Goal: Transaction & Acquisition: Purchase product/service

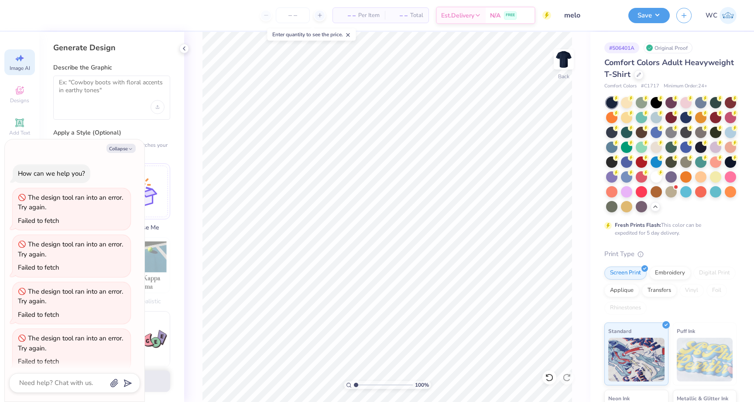
select select "4"
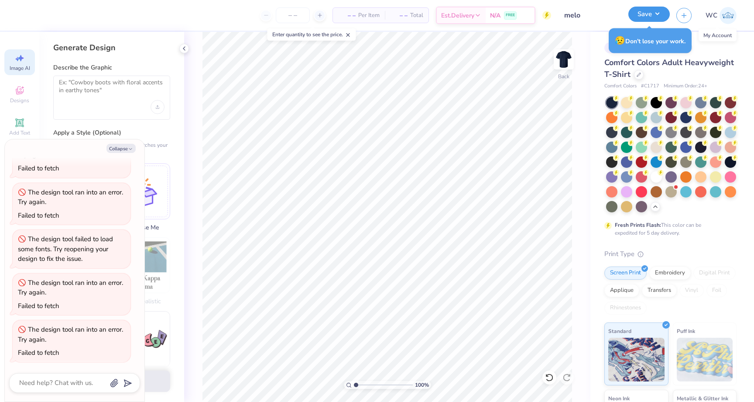
click at [651, 19] on button "Save" at bounding box center [649, 14] width 41 height 15
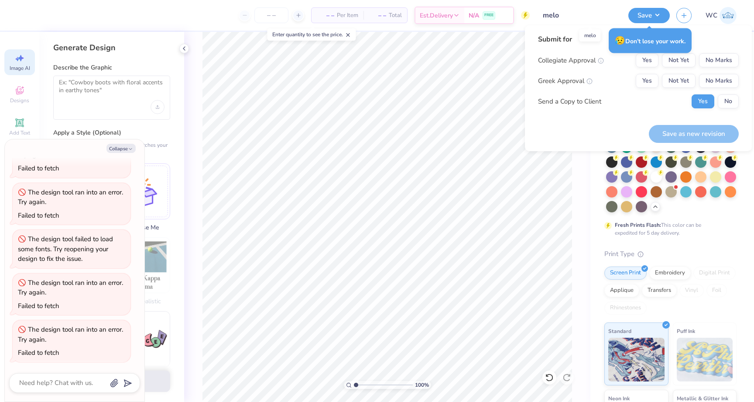
click at [564, 14] on input "melo" at bounding box center [580, 15] width 86 height 17
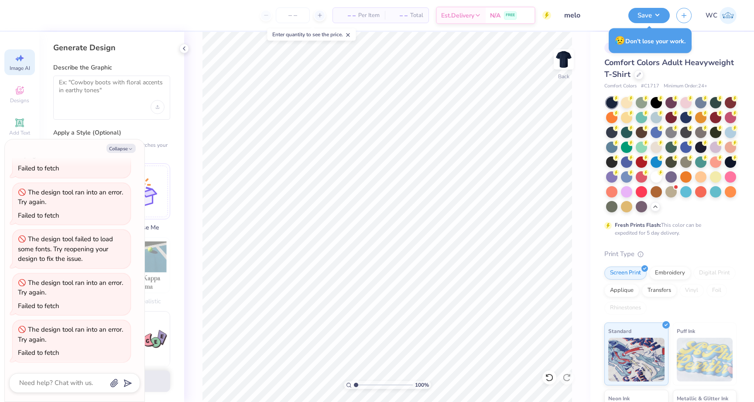
click at [347, 31] on div "Enter quantity to see the price." at bounding box center [312, 34] width 89 height 12
click at [349, 33] on icon at bounding box center [348, 35] width 6 height 6
click at [638, 77] on div at bounding box center [639, 74] width 10 height 10
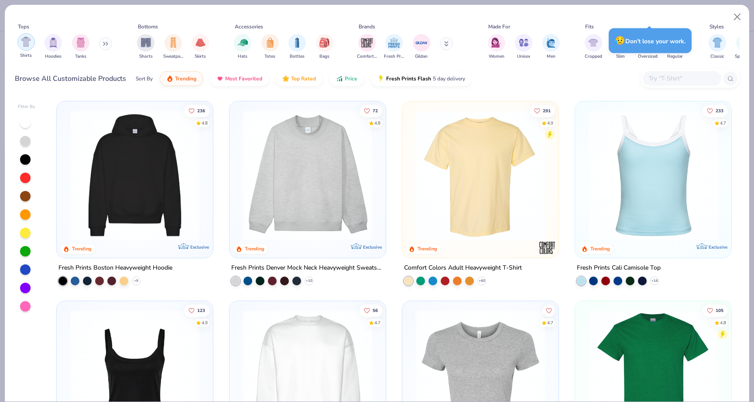
click at [23, 38] on img "filter for Shirts" at bounding box center [26, 42] width 10 height 10
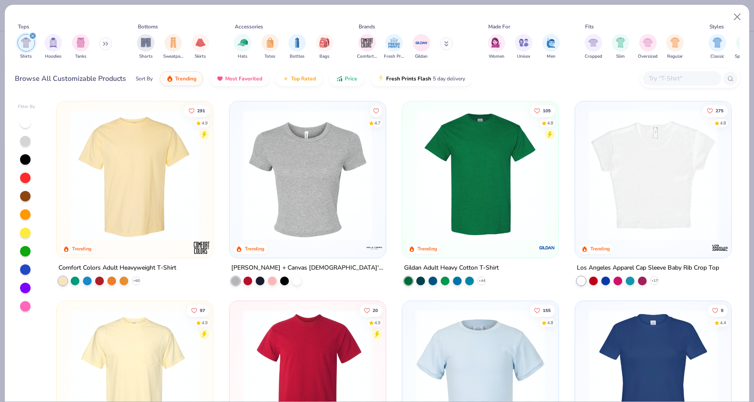
click at [167, 169] on img at bounding box center [134, 175] width 139 height 130
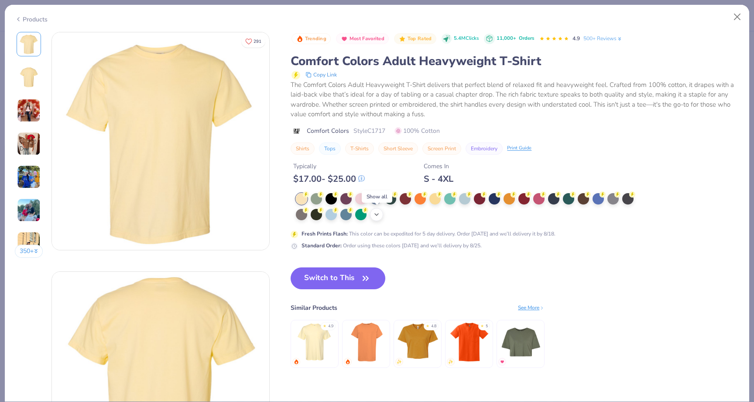
click at [376, 211] on icon at bounding box center [376, 214] width 7 height 7
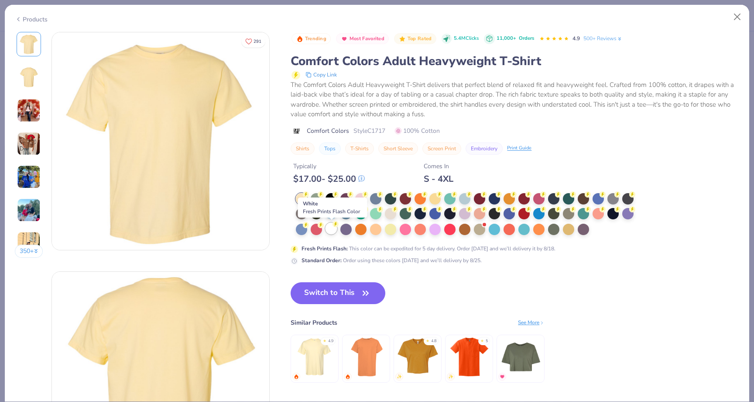
click at [332, 229] on div at bounding box center [331, 228] width 11 height 11
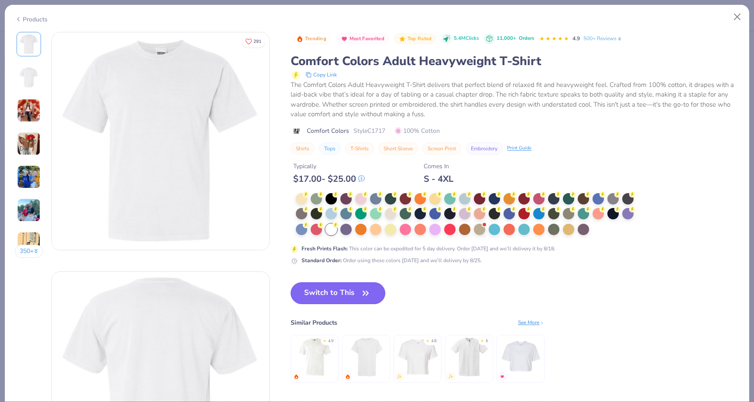
click at [338, 297] on button "Switch to This" at bounding box center [338, 293] width 95 height 22
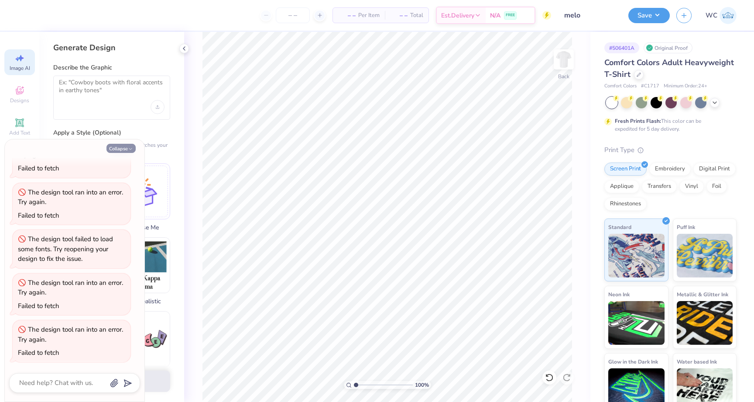
click at [128, 146] on icon "button" at bounding box center [130, 148] width 5 height 5
type textarea "x"
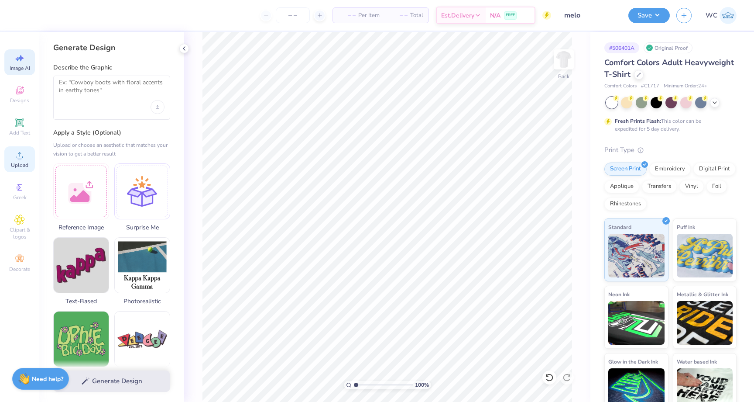
click at [21, 153] on icon at bounding box center [19, 155] width 10 height 10
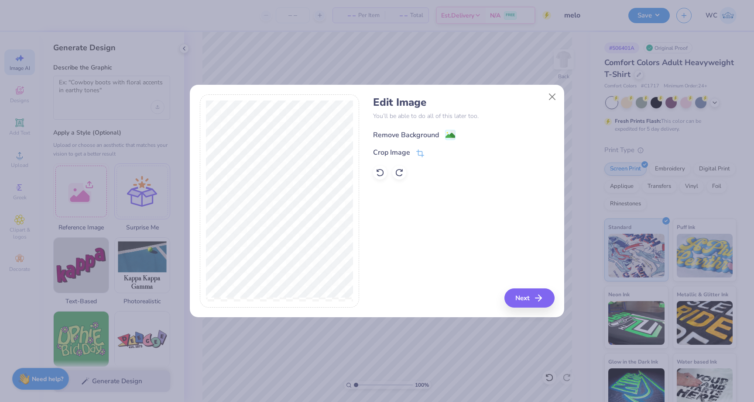
click at [450, 132] on image at bounding box center [451, 136] width 10 height 10
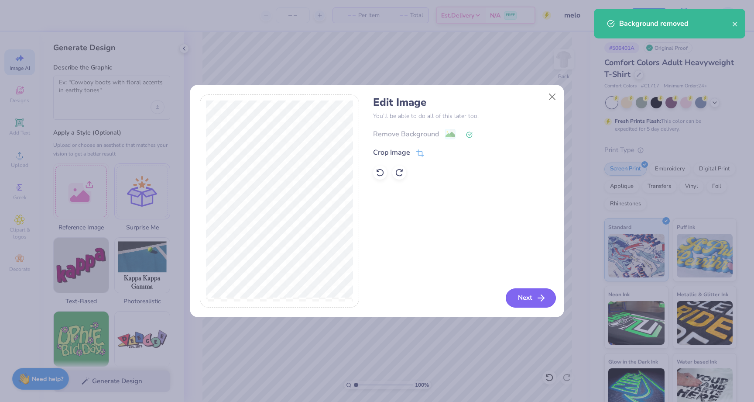
click at [528, 295] on button "Next" at bounding box center [531, 297] width 50 height 19
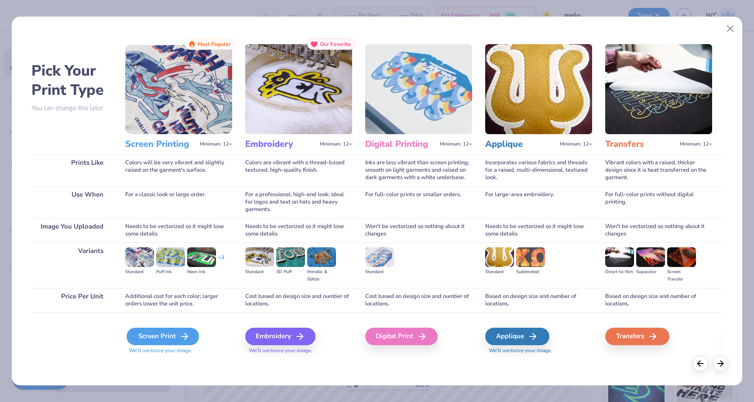
click at [172, 330] on div "Screen Print" at bounding box center [163, 335] width 72 height 17
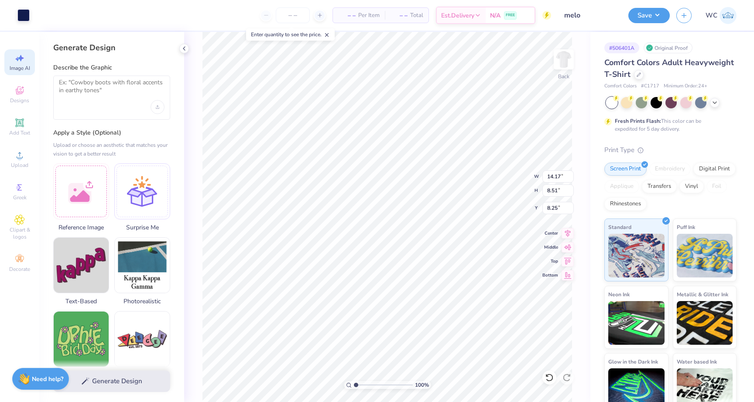
type input "7.30"
type input "4.38"
type input "3.00"
type input "6.59"
type input "3.96"
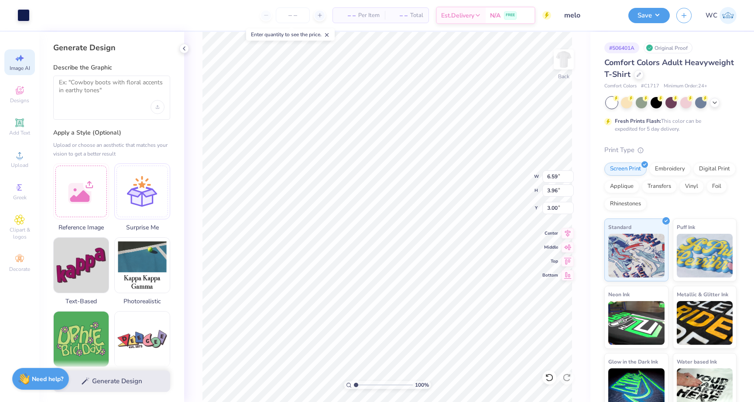
type input "7.13"
type input "4.28"
type input "7.47"
type input "4.48"
click at [567, 59] on img at bounding box center [564, 59] width 35 height 35
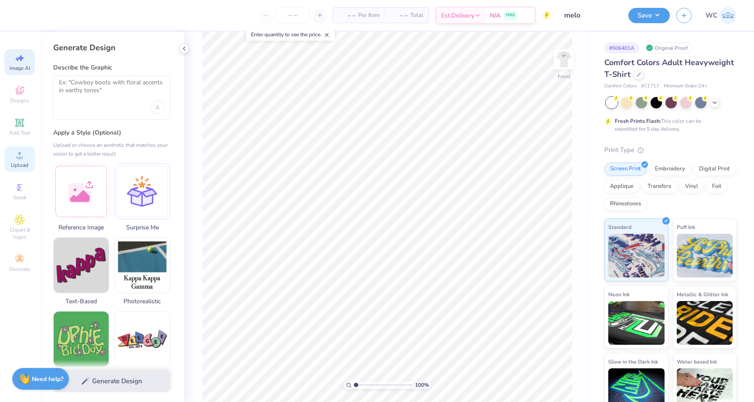
click at [18, 150] on icon at bounding box center [19, 155] width 10 height 10
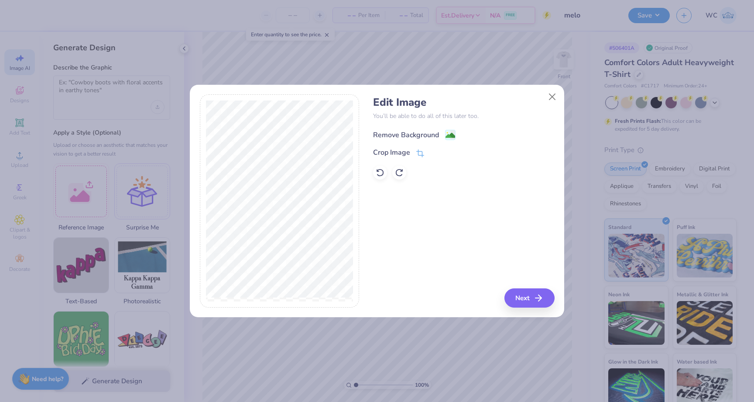
click at [453, 135] on image at bounding box center [451, 136] width 10 height 10
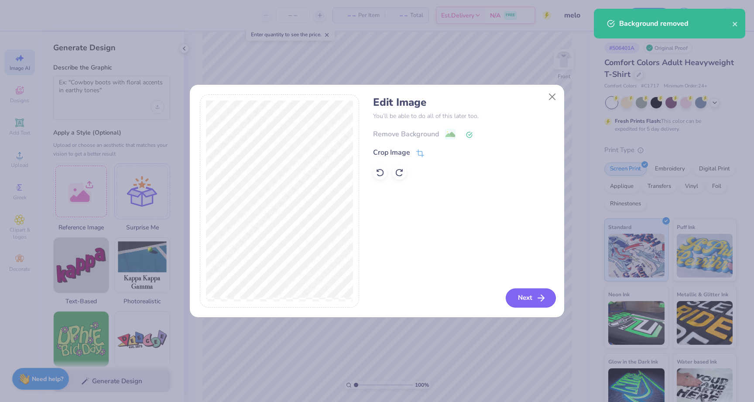
click at [528, 292] on button "Next" at bounding box center [531, 297] width 50 height 19
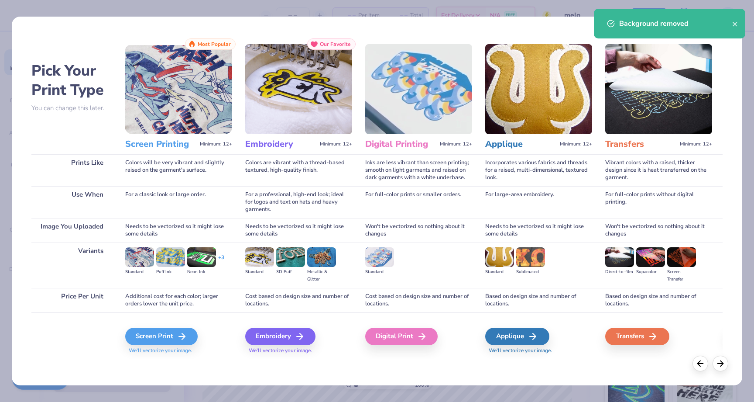
click at [181, 326] on div "Screen Print We'll vectorize your image." at bounding box center [178, 335] width 107 height 47
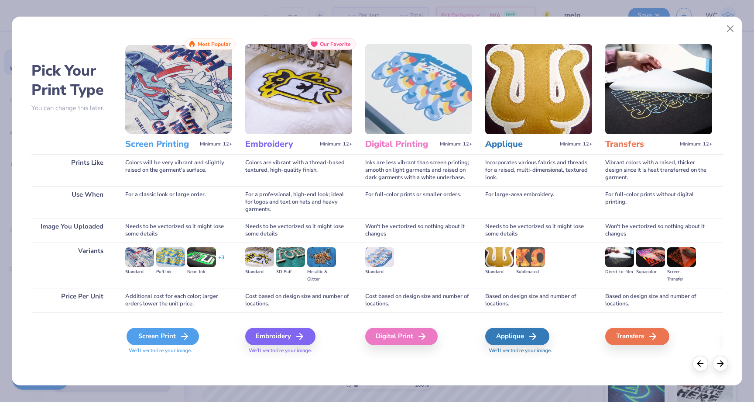
click at [179, 336] on div "Screen Print" at bounding box center [163, 335] width 72 height 17
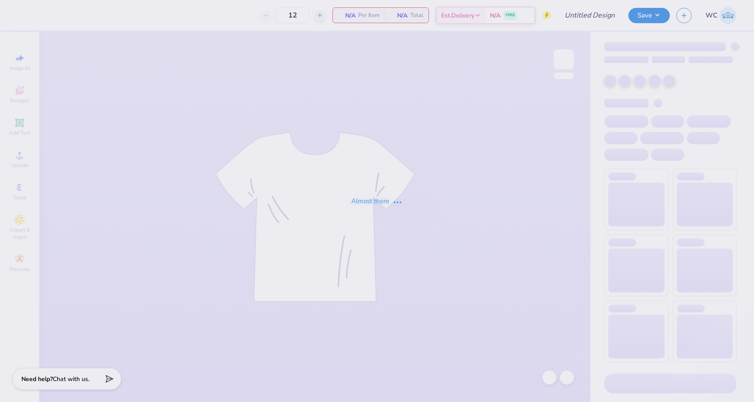
type input "melo"
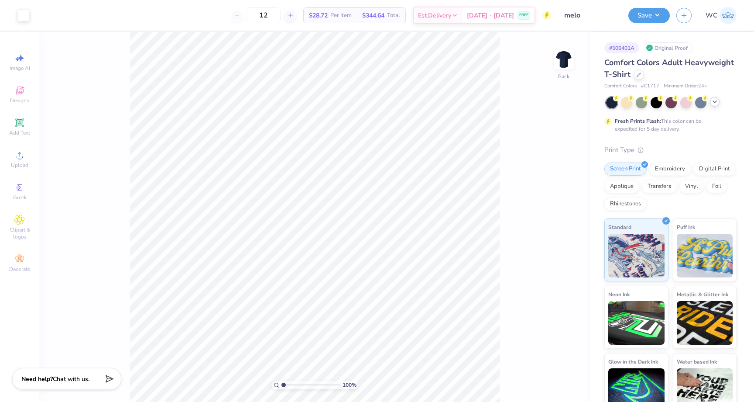
click at [717, 101] on icon at bounding box center [715, 101] width 7 height 7
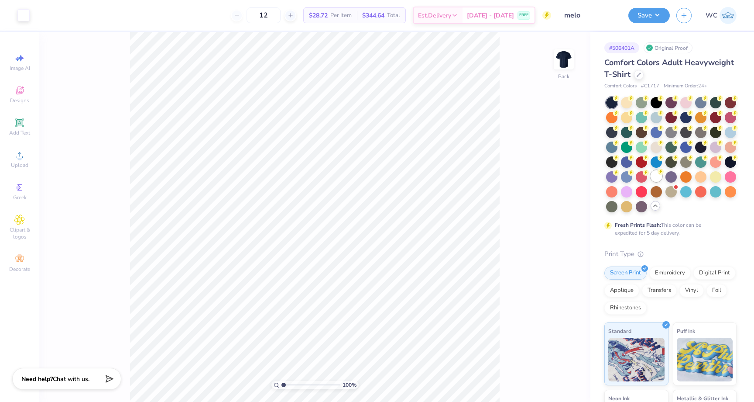
click at [655, 180] on div at bounding box center [656, 175] width 11 height 11
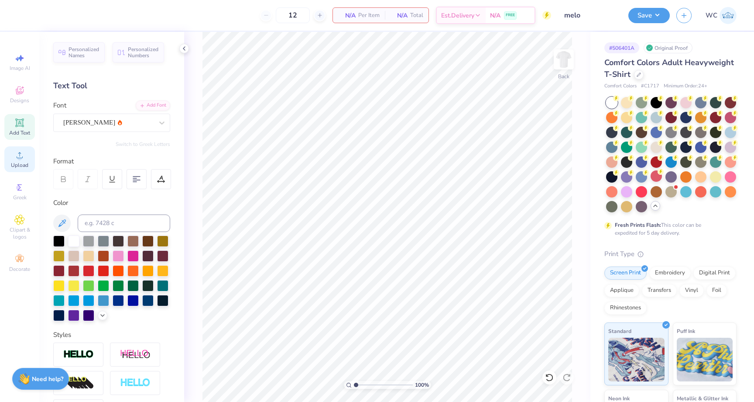
click at [21, 160] on div "Upload" at bounding box center [19, 159] width 31 height 26
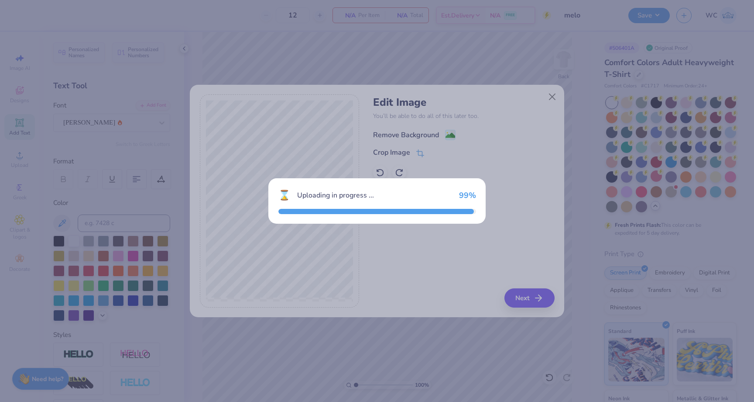
click at [449, 131] on image at bounding box center [451, 136] width 10 height 10
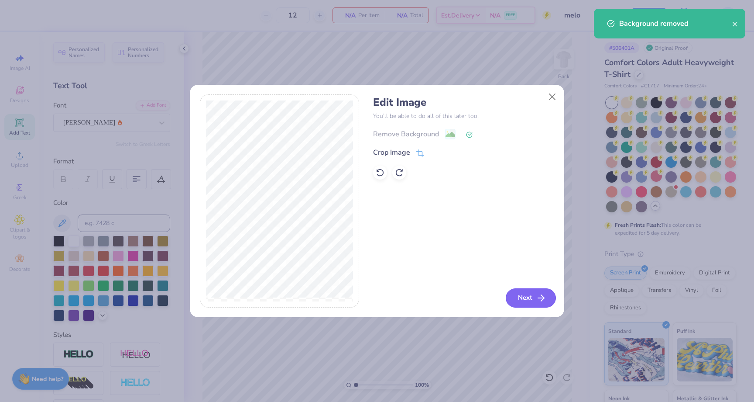
click at [525, 291] on button "Next" at bounding box center [531, 297] width 50 height 19
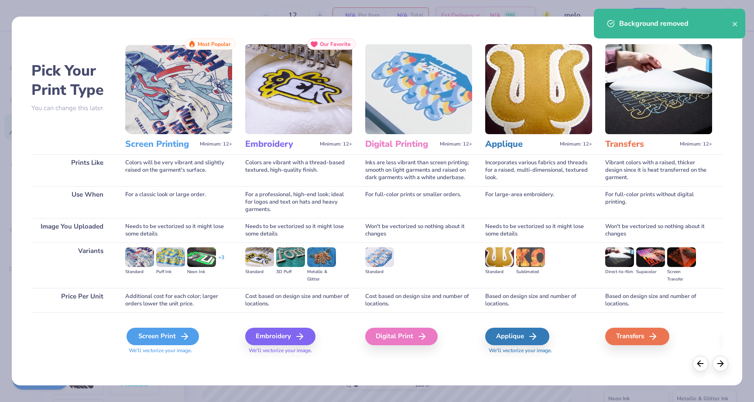
click at [173, 337] on div "Screen Print" at bounding box center [163, 335] width 72 height 17
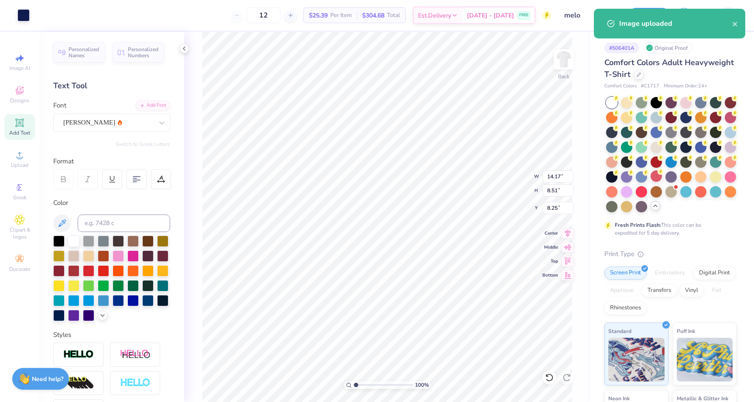
type input "8.55"
type input "5.13"
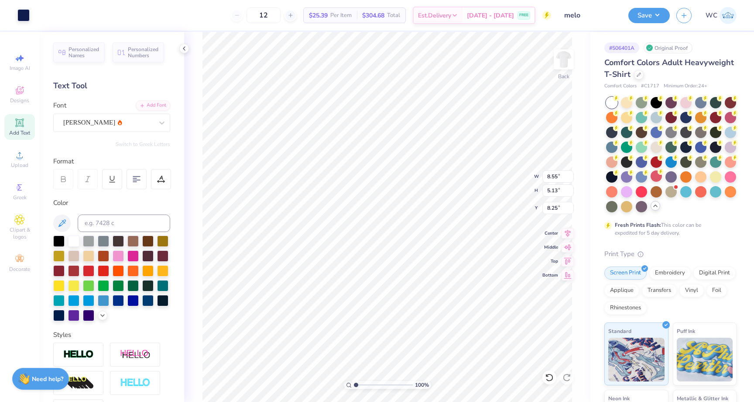
type input "3.00"
type input "7.77"
type input "4.67"
type input "6.93"
type input "4.16"
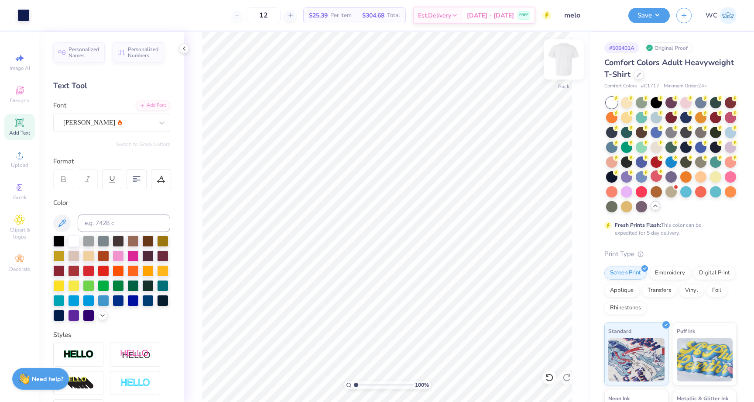
click at [560, 60] on img at bounding box center [564, 59] width 35 height 35
click at [17, 157] on icon at bounding box center [20, 155] width 6 height 6
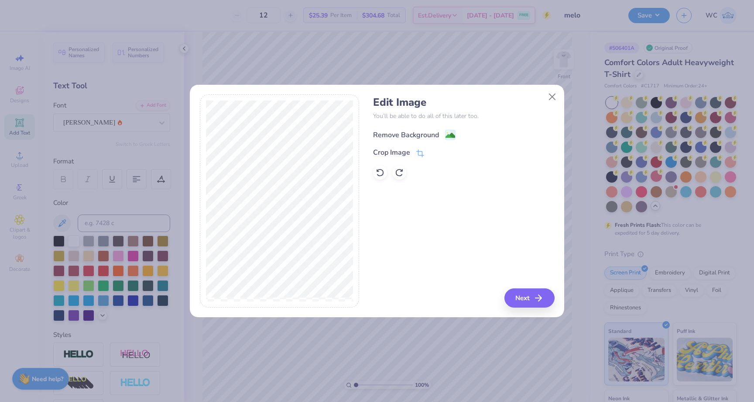
click at [445, 136] on icon at bounding box center [450, 135] width 10 height 10
click at [534, 299] on button "Next" at bounding box center [531, 297] width 50 height 19
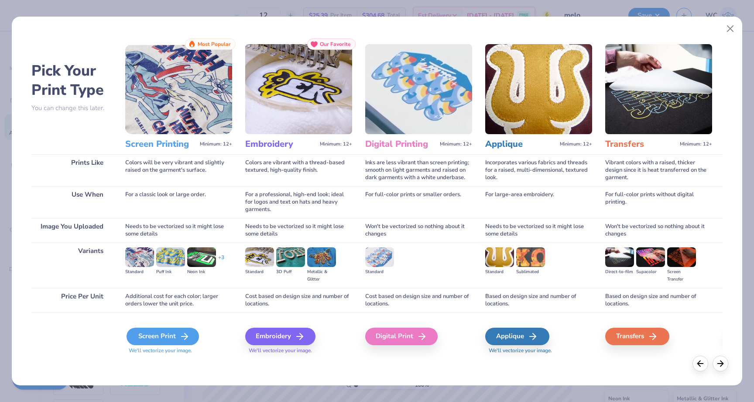
click at [189, 333] on div "Screen Print" at bounding box center [163, 335] width 72 height 17
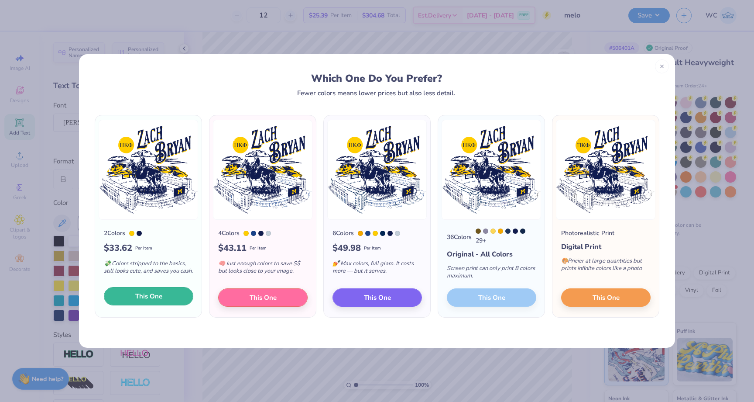
click at [169, 293] on button "This One" at bounding box center [148, 296] width 89 height 18
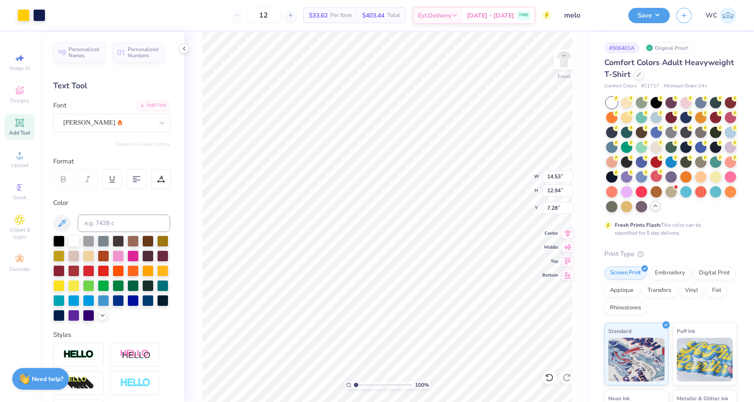
type input "8.52"
type input "7.59"
type input "3.00"
type input "10.76"
type input "9.59"
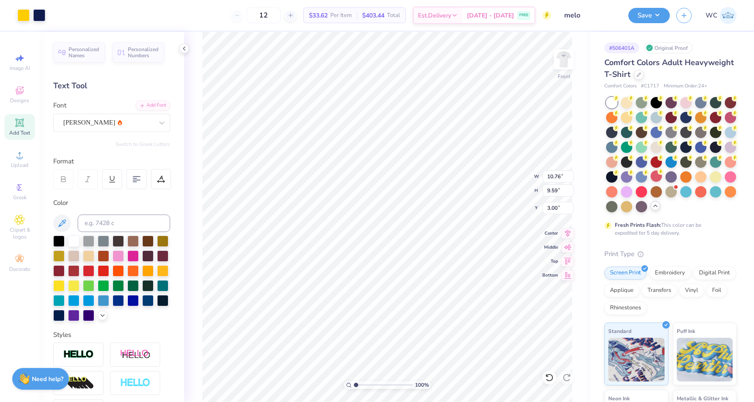
type input "11.49"
type input "10.23"
type input "11.59"
type input "10.33"
click at [567, 58] on img at bounding box center [564, 59] width 35 height 35
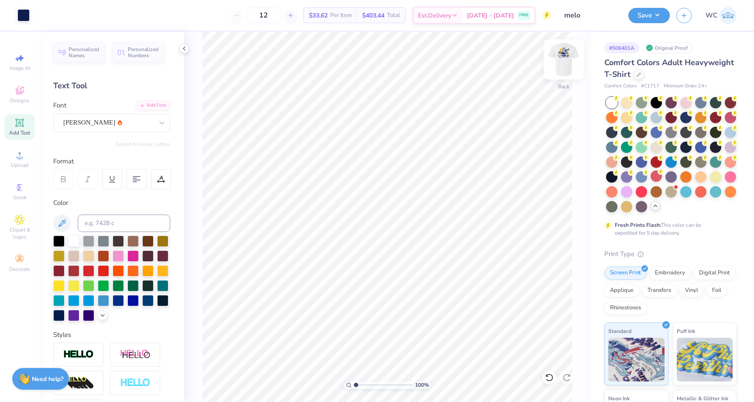
click at [564, 59] on img at bounding box center [564, 59] width 35 height 35
click at [293, 17] on icon at bounding box center [291, 15] width 6 height 6
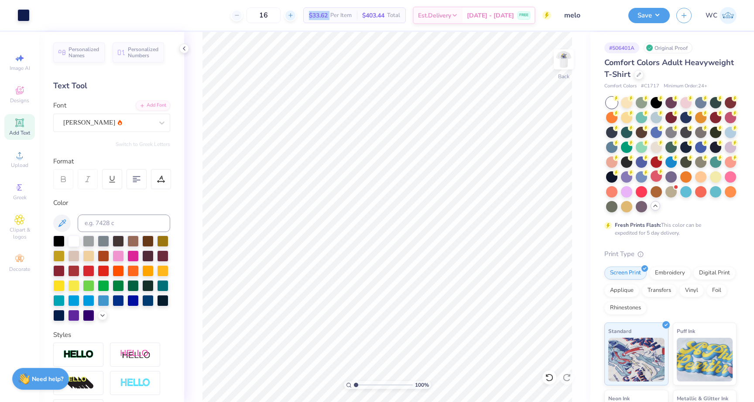
click at [293, 17] on icon at bounding box center [291, 15] width 6 height 6
click at [281, 22] on div "19" at bounding box center [264, 15] width 34 height 16
click at [239, 15] on icon at bounding box center [237, 15] width 6 height 6
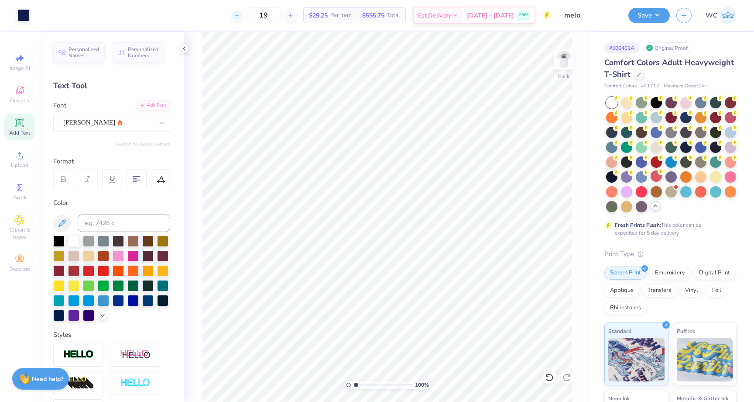
type input "18"
type input "1"
drag, startPoint x: 357, startPoint y: 385, endPoint x: 327, endPoint y: 389, distance: 29.5
click at [354, 389] on input "range" at bounding box center [383, 385] width 59 height 8
click at [381, 15] on span "$533.52" at bounding box center [373, 15] width 22 height 9
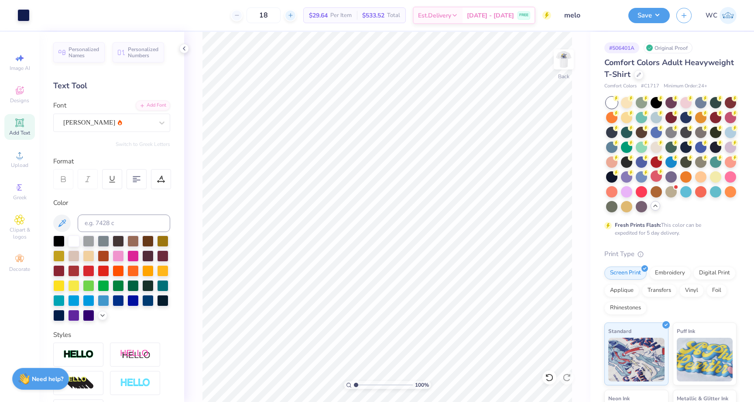
click at [293, 17] on icon at bounding box center [291, 15] width 6 height 6
type input "20"
click at [296, 2] on div "20 $29.64 Per Item $533.52 Total Est. Delivery Aug 30 - Sep 2 FREE" at bounding box center [293, 15] width 515 height 31
click at [658, 12] on button "Save" at bounding box center [649, 14] width 41 height 15
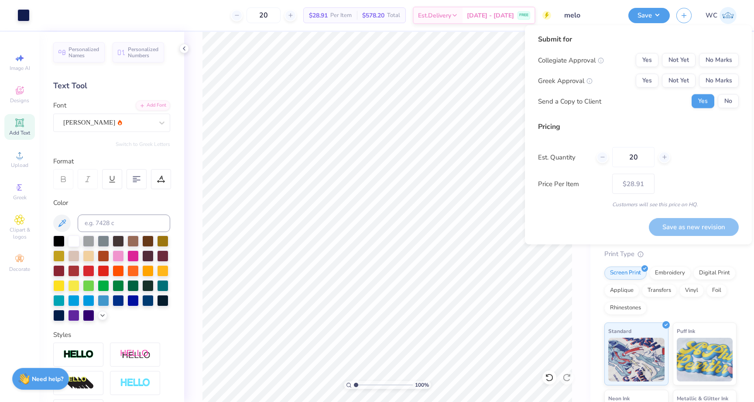
click at [647, 51] on div "Submit for Collegiate Approval Yes Not Yet No Marks Greek Approval Yes Not Yet …" at bounding box center [638, 74] width 201 height 81
click at [644, 57] on button "Yes" at bounding box center [647, 60] width 23 height 14
click at [642, 89] on div "Collegiate Approval Yes Not Yet No Marks Greek Approval Yes Not Yet No Marks Se…" at bounding box center [638, 80] width 201 height 55
click at [644, 83] on button "Yes" at bounding box center [647, 81] width 23 height 14
click at [723, 99] on button "No" at bounding box center [728, 101] width 21 height 14
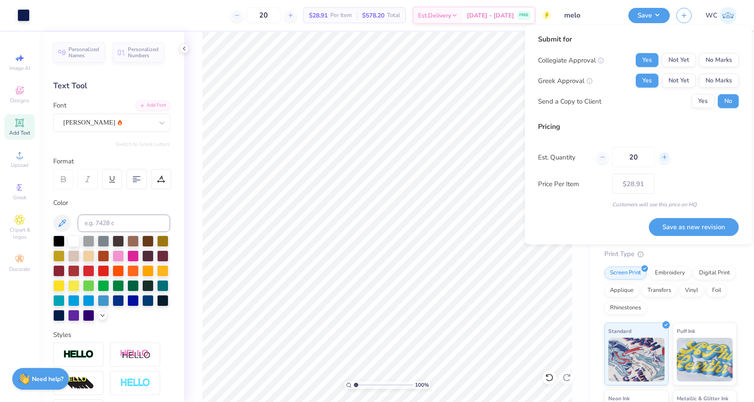
click at [664, 155] on icon at bounding box center [665, 157] width 6 height 6
type input "21"
type input "– –"
click at [664, 155] on icon at bounding box center [665, 157] width 6 height 6
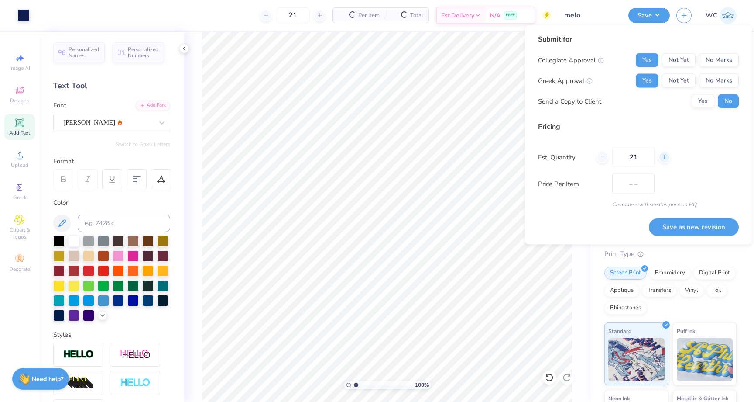
type input "22"
type input "$28.61"
click at [664, 155] on icon at bounding box center [665, 157] width 6 height 6
type input "24"
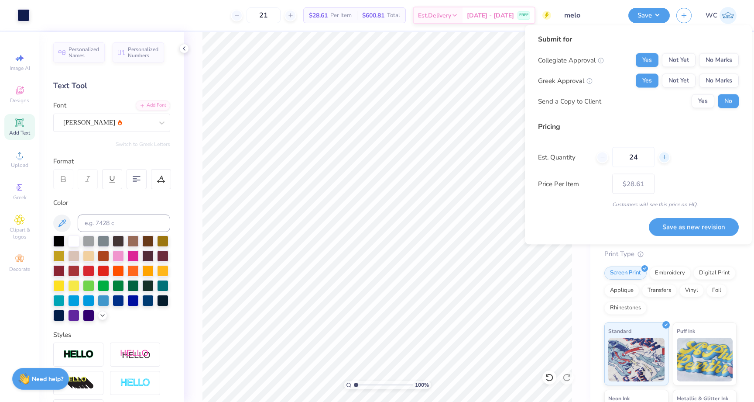
type input "24"
click at [683, 226] on button "Save as new revision" at bounding box center [694, 227] width 90 height 18
type input "– –"
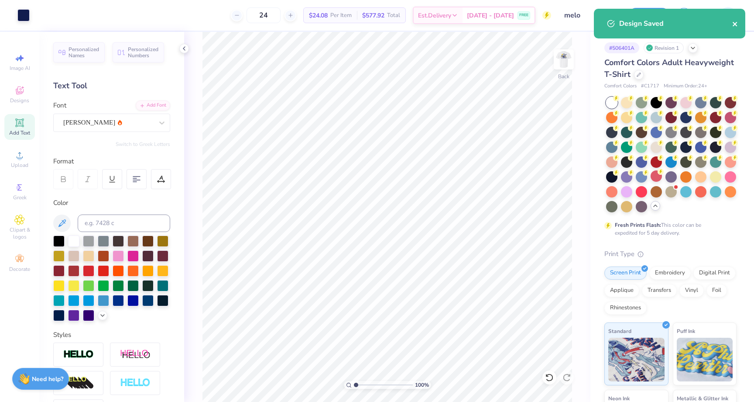
click at [733, 24] on icon "close" at bounding box center [736, 24] width 6 height 7
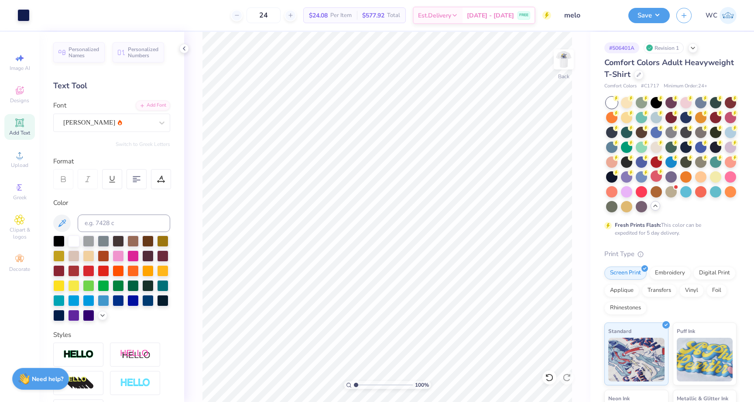
click at [730, 16] on img at bounding box center [728, 15] width 17 height 17
